Goal: Information Seeking & Learning: Learn about a topic

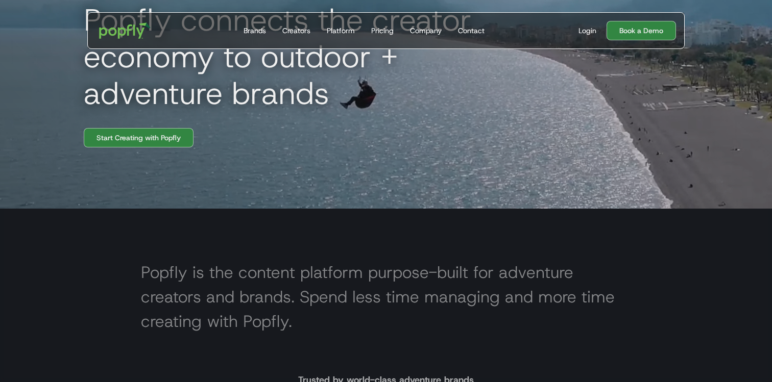
scroll to position [183, 0]
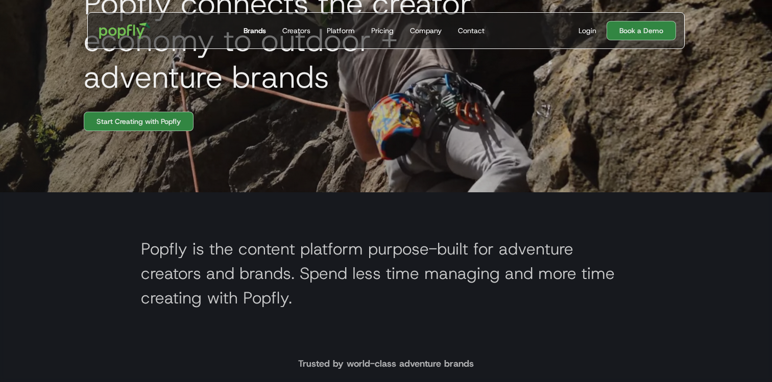
click at [252, 32] on div "Brands" at bounding box center [255, 31] width 22 height 10
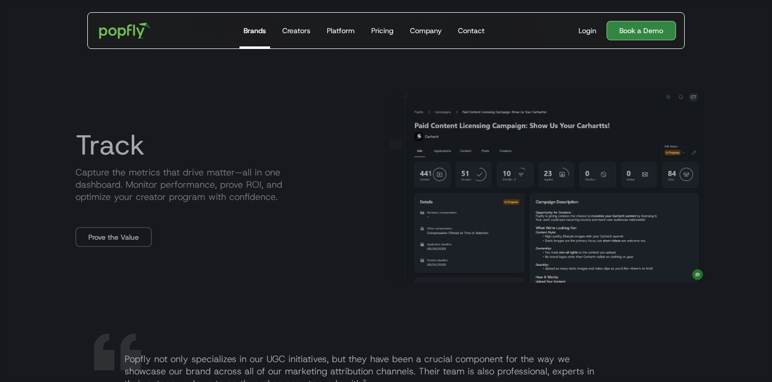
scroll to position [1324, 0]
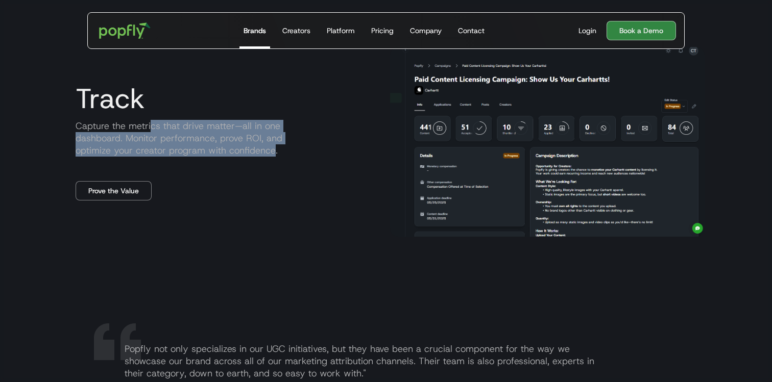
drag, startPoint x: 149, startPoint y: 131, endPoint x: 274, endPoint y: 152, distance: 127.3
click at [274, 152] on p "Capture the metrics that drive matter—all in one dashboard. Monitor performance…" at bounding box center [224, 138] width 314 height 37
drag, startPoint x: 85, startPoint y: 119, endPoint x: 200, endPoint y: 156, distance: 120.6
click at [200, 156] on p "Capture the metrics that drive matter—all in one dashboard. Monitor performance…" at bounding box center [224, 138] width 314 height 37
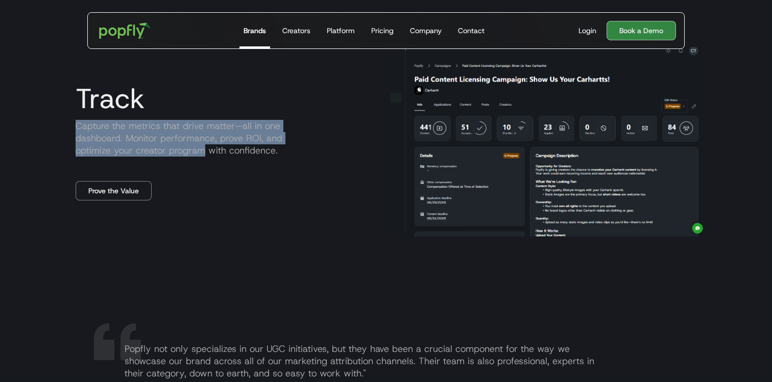
click at [200, 156] on p "Capture the metrics that drive matter—all in one dashboard. Monitor performance…" at bounding box center [224, 138] width 314 height 37
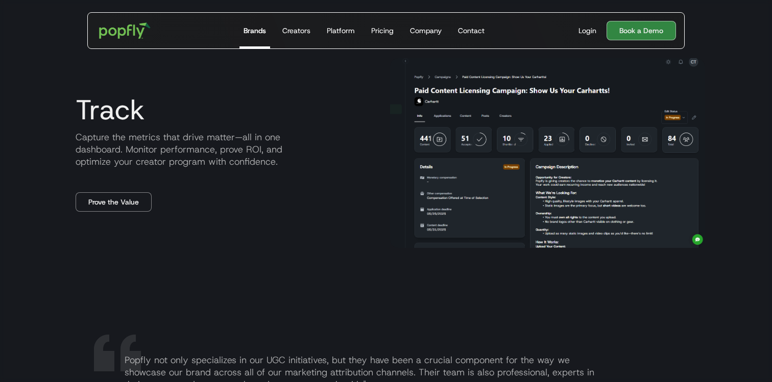
scroll to position [1313, 0]
click at [116, 143] on p "Capture the metrics that drive matter—all in one dashboard. Monitor performance…" at bounding box center [224, 150] width 314 height 37
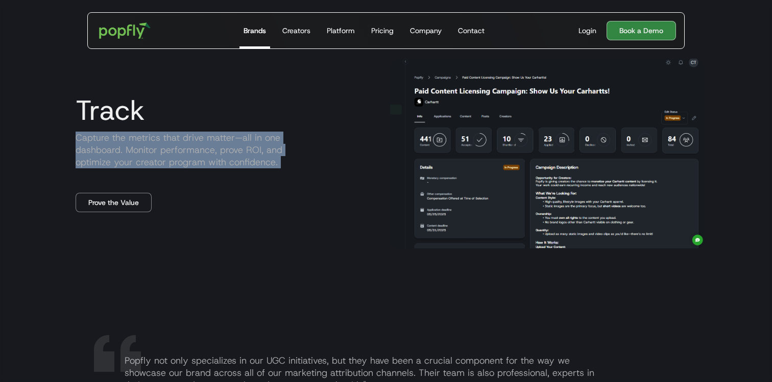
click at [116, 143] on p "Capture the metrics that drive matter—all in one dashboard. Monitor performance…" at bounding box center [224, 150] width 314 height 37
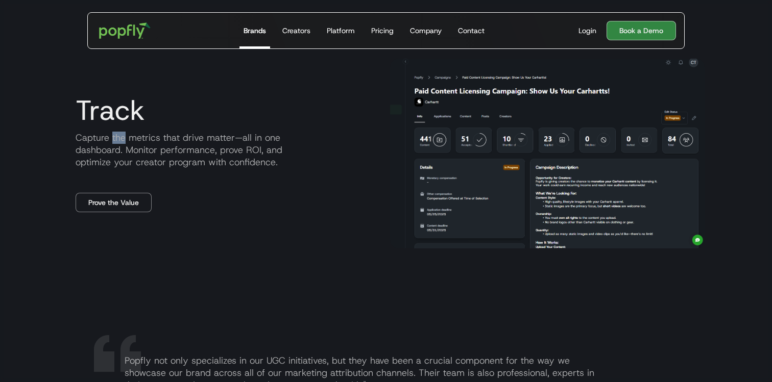
click at [116, 143] on p "Capture the metrics that drive matter—all in one dashboard. Monitor performance…" at bounding box center [224, 150] width 314 height 37
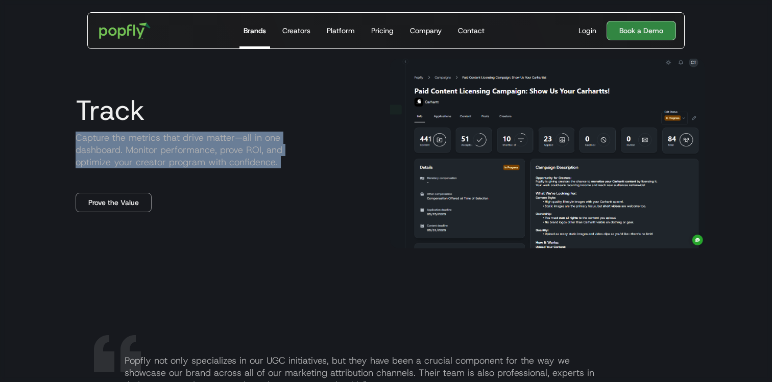
click at [116, 143] on p "Capture the metrics that drive matter—all in one dashboard. Monitor performance…" at bounding box center [224, 150] width 314 height 37
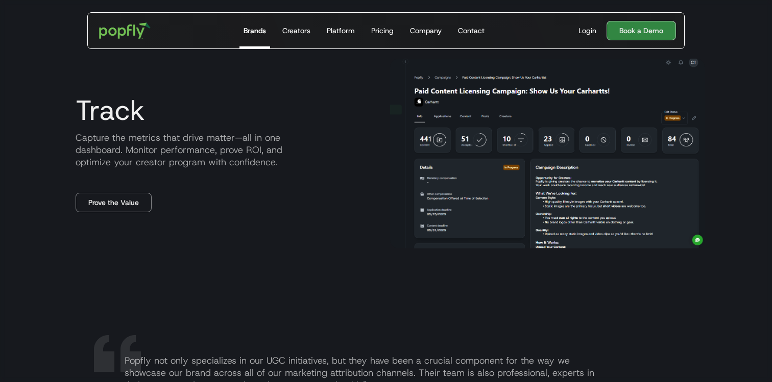
click at [161, 166] on p "Capture the metrics that drive matter—all in one dashboard. Monitor performance…" at bounding box center [224, 150] width 314 height 37
click at [133, 195] on link "Prove the Value" at bounding box center [114, 202] width 76 height 19
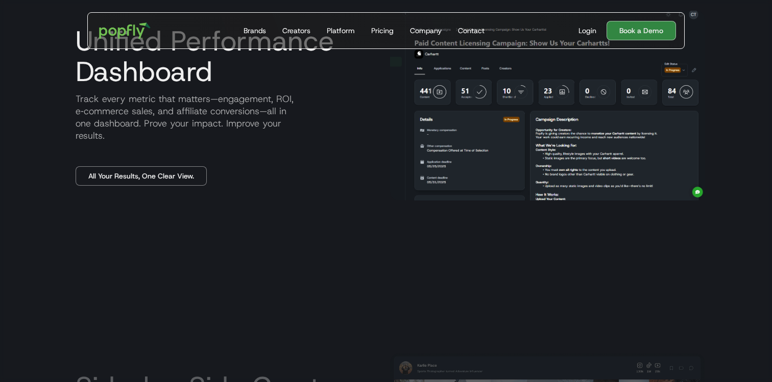
scroll to position [520, 0]
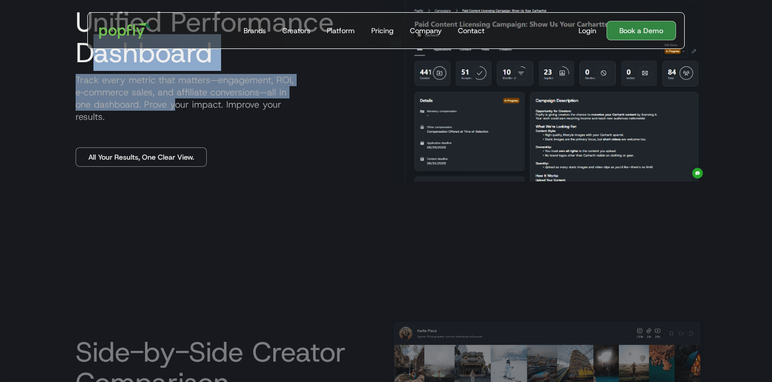
drag, startPoint x: 90, startPoint y: 68, endPoint x: 174, endPoint y: 111, distance: 93.4
click at [174, 111] on div "Unified Performance Dashboard Track every metric that matters—engagement, ROI, …" at bounding box center [224, 87] width 314 height 160
click at [174, 111] on p "Track every metric that matters—engagement, ROI, e‑commerce sales, and affiliat…" at bounding box center [224, 98] width 314 height 49
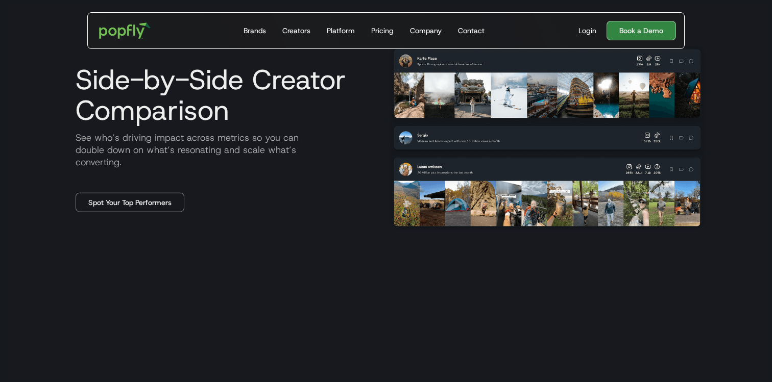
scroll to position [738, 0]
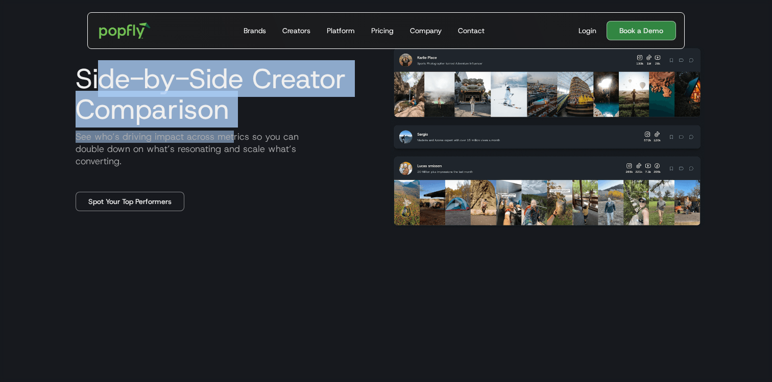
drag, startPoint x: 100, startPoint y: 92, endPoint x: 231, endPoint y: 135, distance: 138.2
click at [231, 134] on div "Side-by-Side Creator Comparison See who’s driving impact across metrics so you …" at bounding box center [224, 137] width 314 height 148
click at [231, 135] on p "See who’s driving impact across metrics so you can double down on what’s resona…" at bounding box center [224, 149] width 314 height 37
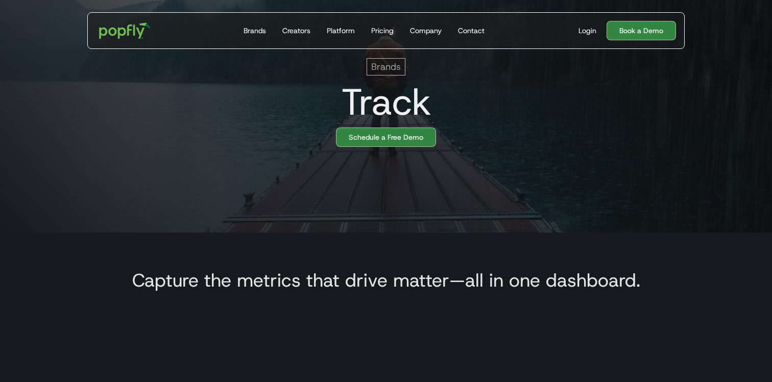
scroll to position [0, 0]
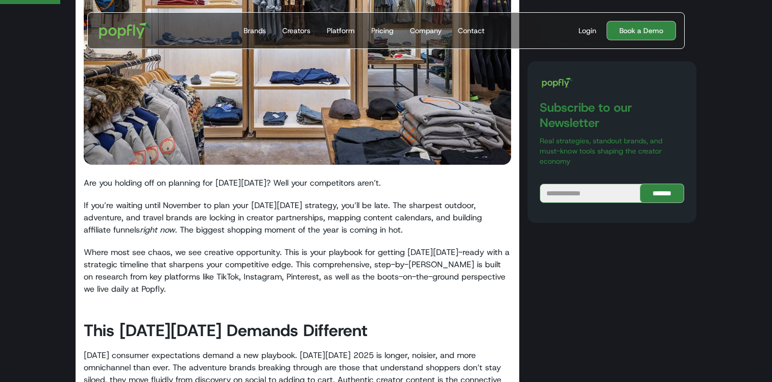
click at [247, 216] on p "If you’re waiting until November to plan your Black Friday strategy, you’ll be …" at bounding box center [297, 218] width 427 height 37
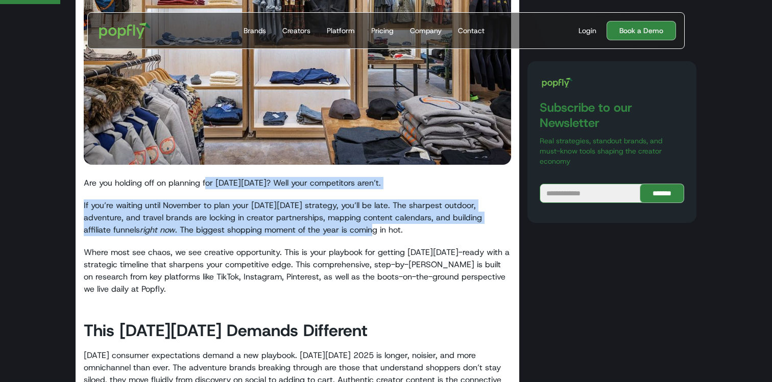
drag, startPoint x: 207, startPoint y: 180, endPoint x: 315, endPoint y: 233, distance: 120.8
click at [315, 233] on p "If you’re waiting until November to plan your Black Friday strategy, you’ll be …" at bounding box center [297, 218] width 427 height 37
